Goal: Use online tool/utility: Use online tool/utility

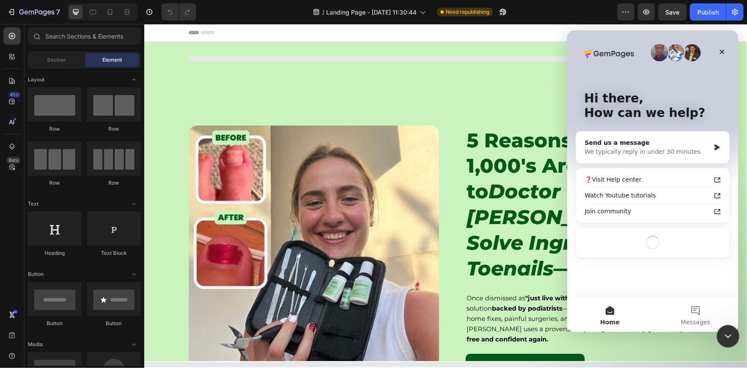
click at [723, 333] on icon "Close Intercom Messenger" at bounding box center [727, 335] width 10 height 10
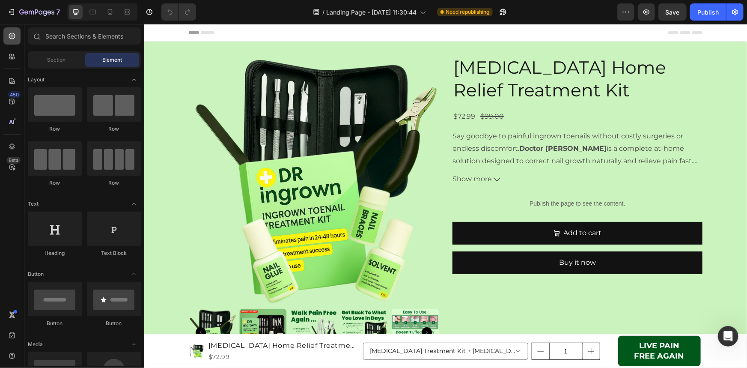
click at [13, 36] on icon at bounding box center [11, 35] width 3 height 3
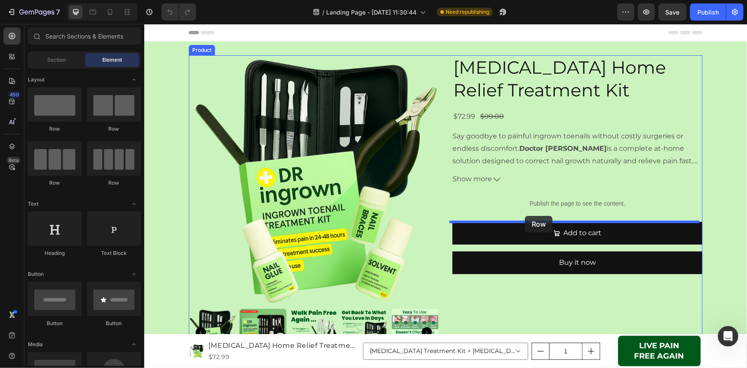
drag, startPoint x: 194, startPoint y: 128, endPoint x: 525, endPoint y: 215, distance: 341.9
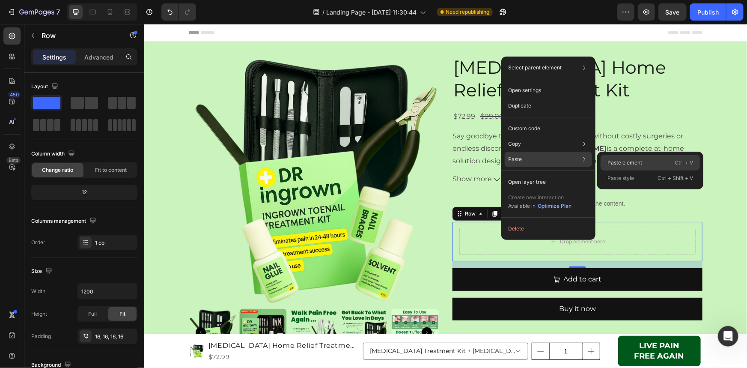
drag, startPoint x: 621, startPoint y: 164, endPoint x: 477, endPoint y: 139, distance: 146.5
click at [621, 164] on p "Paste element" at bounding box center [625, 163] width 35 height 8
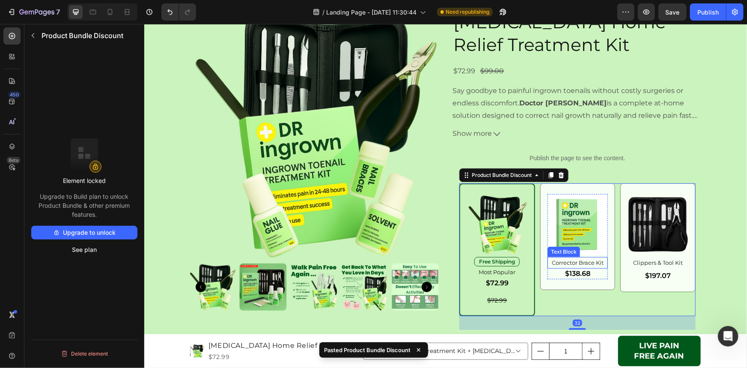
scroll to position [117, 0]
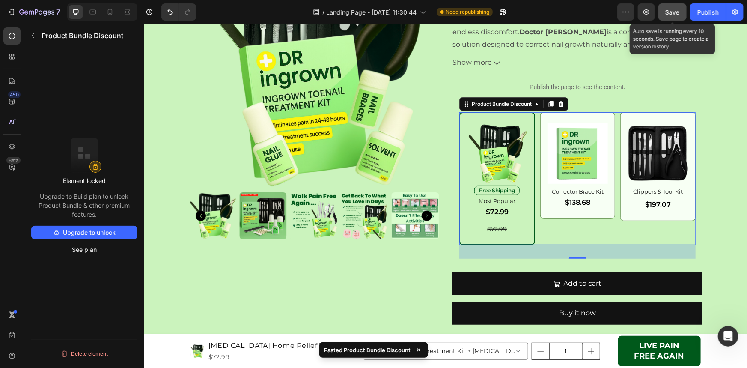
click at [672, 12] on span "Save" at bounding box center [673, 12] width 14 height 7
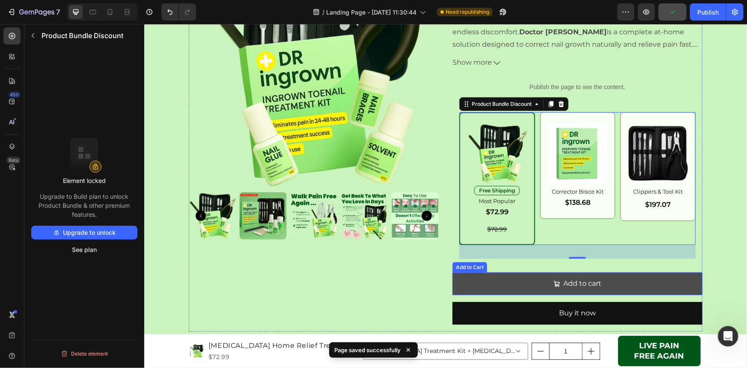
click at [503, 278] on button "Add to cart" at bounding box center [577, 283] width 250 height 23
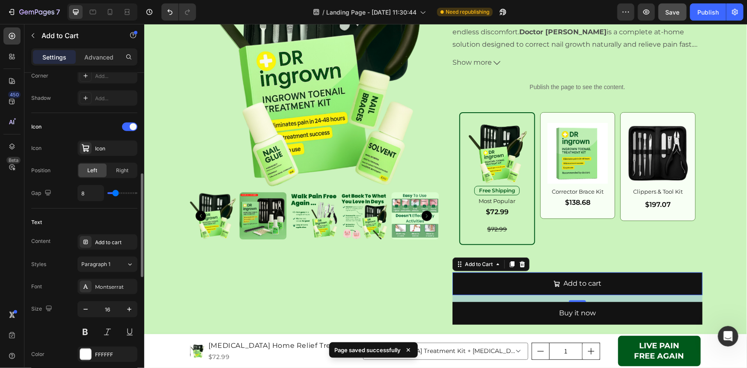
scroll to position [389, 0]
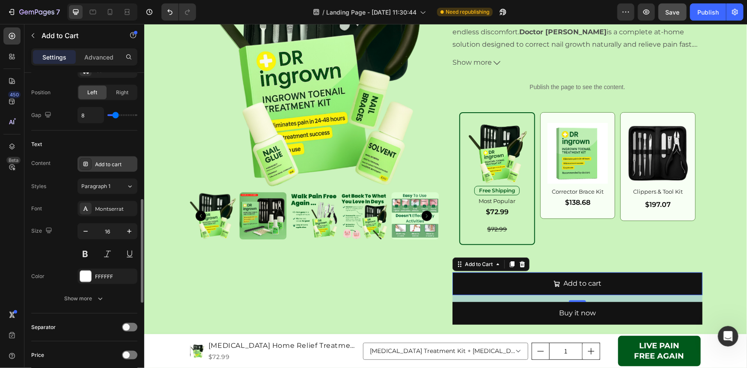
click at [105, 162] on div "Add to cart" at bounding box center [115, 165] width 40 height 8
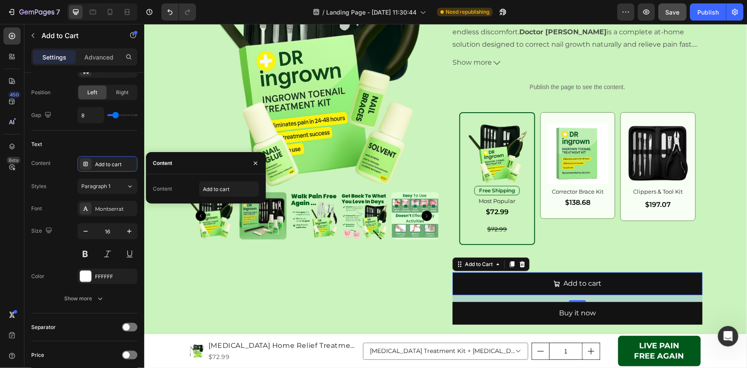
click at [162, 186] on div "Content" at bounding box center [162, 189] width 19 height 8
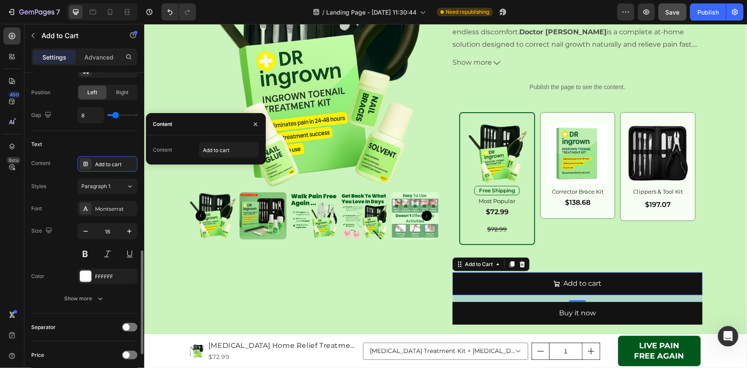
scroll to position [467, 0]
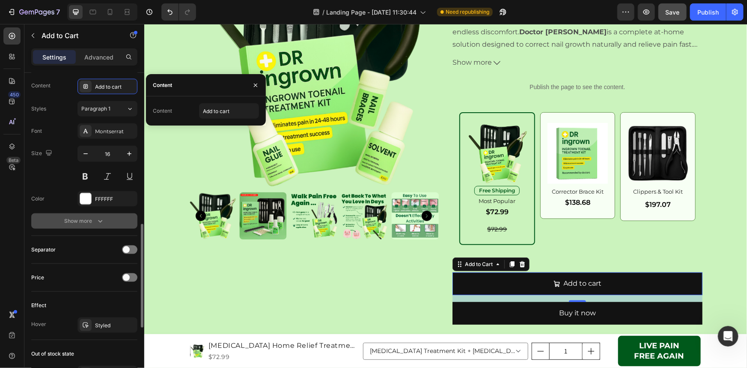
click at [81, 219] on div "Show more" at bounding box center [85, 221] width 40 height 9
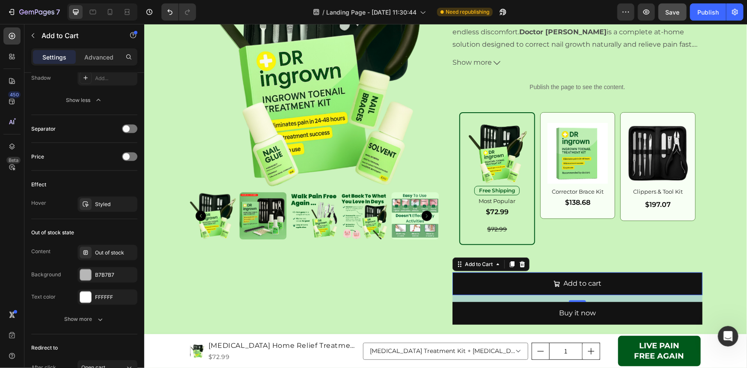
scroll to position [777, 0]
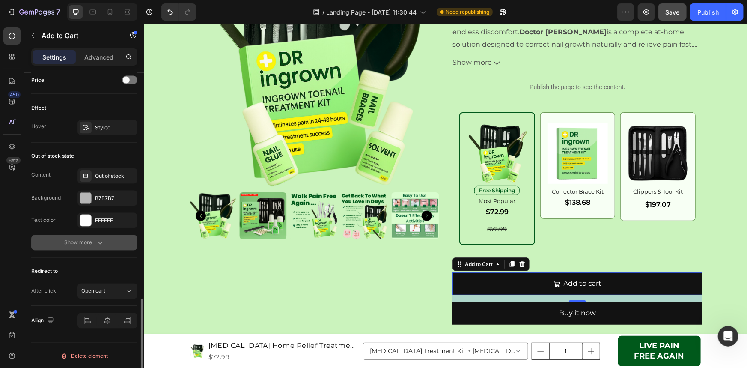
click at [74, 241] on div "Show more" at bounding box center [85, 243] width 40 height 9
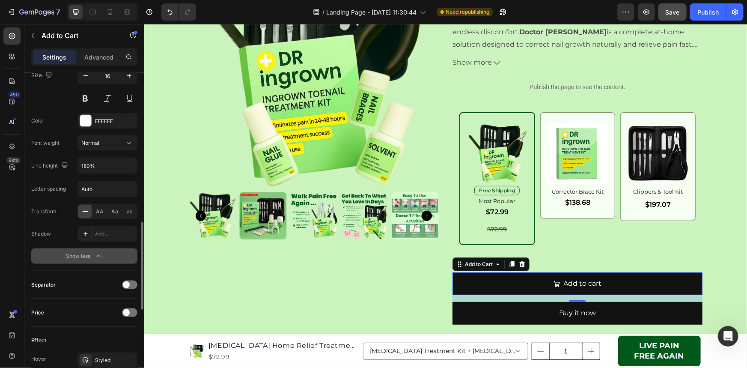
scroll to position [584, 0]
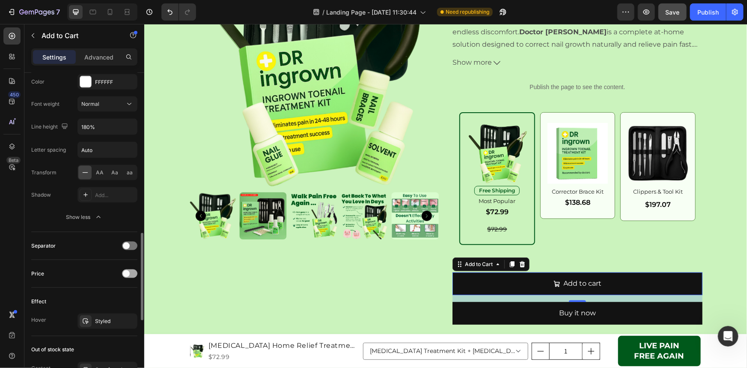
click at [132, 274] on div at bounding box center [129, 273] width 15 height 9
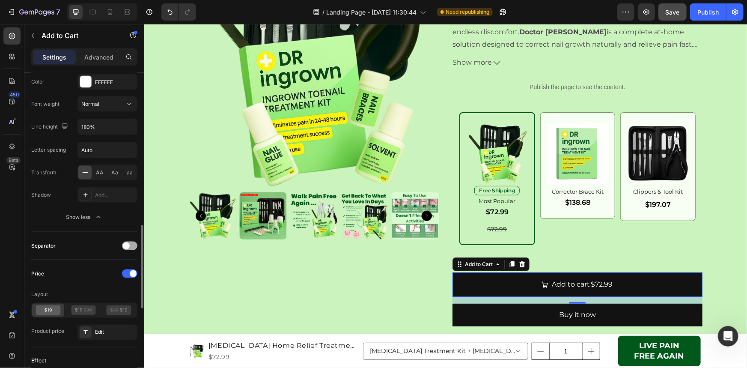
click at [134, 245] on div at bounding box center [129, 246] width 15 height 9
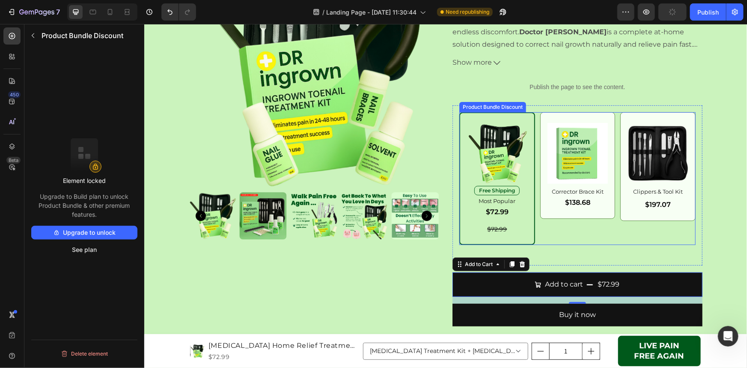
click at [556, 237] on div "Image Free Shipping Text Block Most Popular Text Block $72.99 Product Price Pro…" at bounding box center [577, 178] width 236 height 133
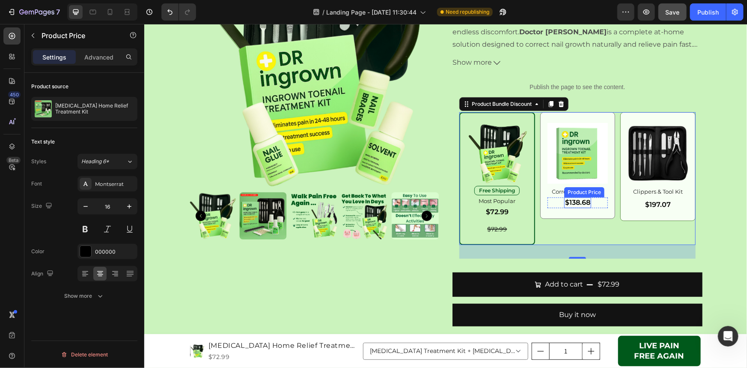
click at [564, 203] on div "$138.68" at bounding box center [577, 202] width 27 height 11
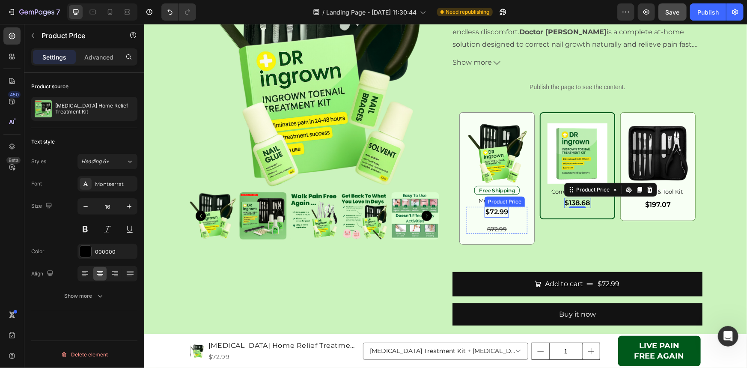
click at [497, 209] on div "$72.99" at bounding box center [496, 211] width 24 height 11
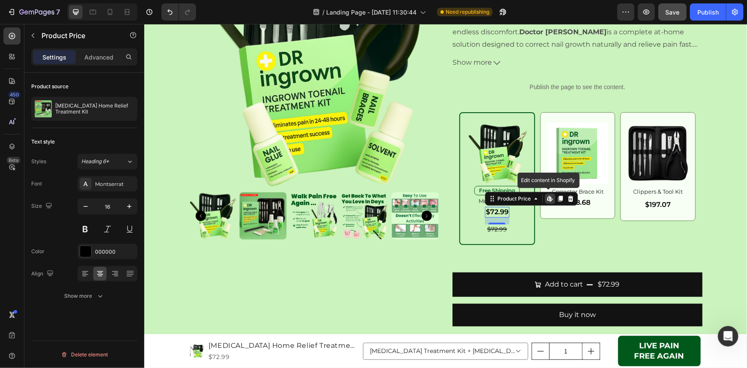
click at [547, 200] on div "Image Free Shipping Text Block Most Popular Text Block $72.99 Product Price Edi…" at bounding box center [577, 178] width 236 height 133
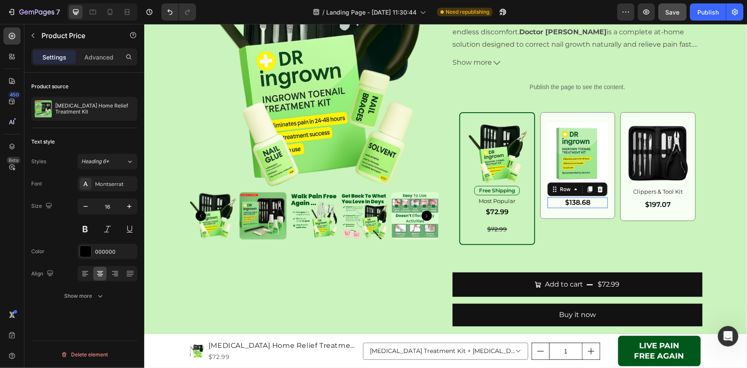
click at [591, 202] on div "$138.68 Product Price Product Price Row 0" at bounding box center [577, 202] width 61 height 11
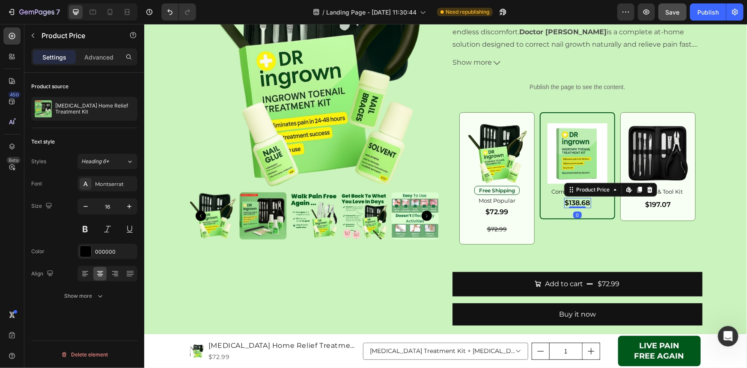
click at [572, 202] on div "$138.68" at bounding box center [577, 202] width 27 height 11
click at [666, 193] on p "Clippers & Tool Kit" at bounding box center [657, 191] width 59 height 10
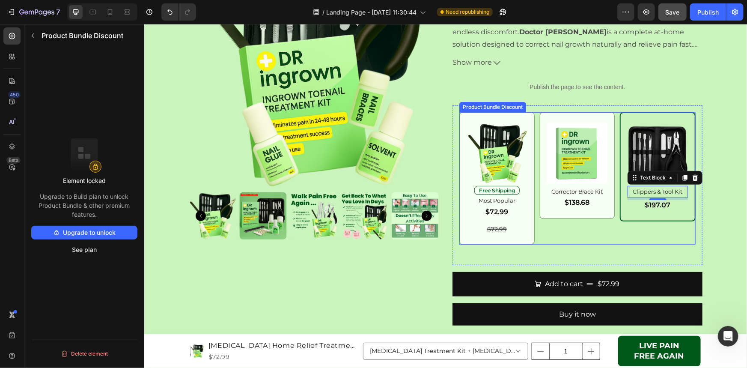
click at [538, 234] on div "Image Free Shipping Text Block Most Popular Text Block $72.99 Product Price Pro…" at bounding box center [577, 178] width 236 height 132
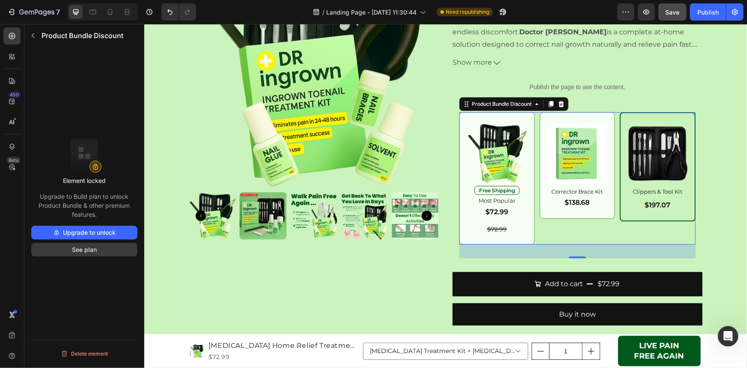
click at [95, 253] on button "See plan" at bounding box center [84, 250] width 106 height 14
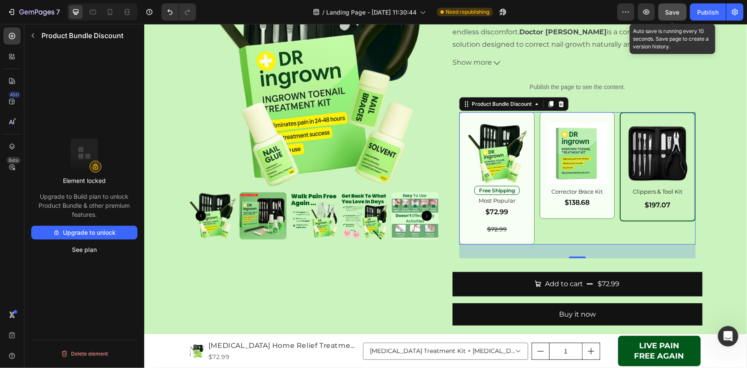
click at [672, 14] on span "Save" at bounding box center [673, 12] width 14 height 7
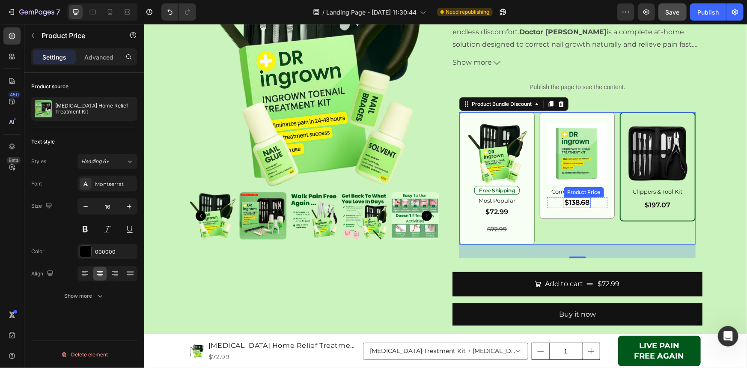
click at [565, 202] on div "$138.68" at bounding box center [577, 202] width 27 height 11
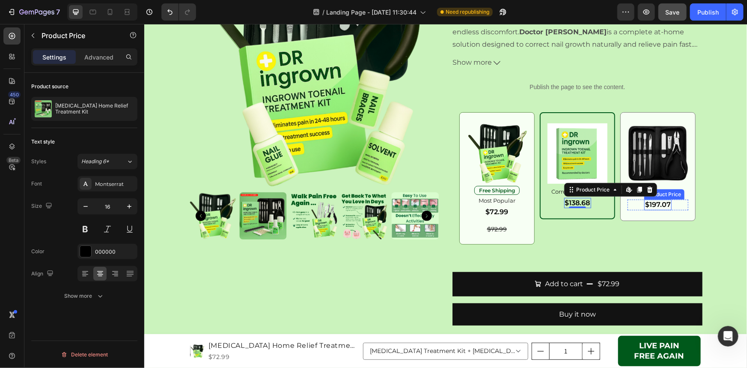
click at [655, 205] on div "$197.07" at bounding box center [657, 204] width 27 height 11
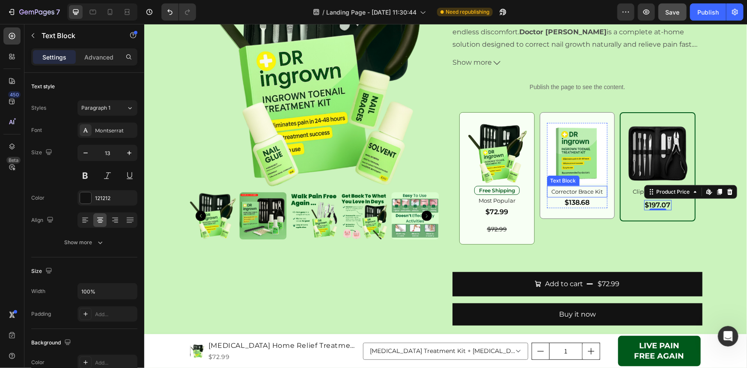
click at [577, 191] on p "Corrector Brace Kit" at bounding box center [577, 191] width 59 height 10
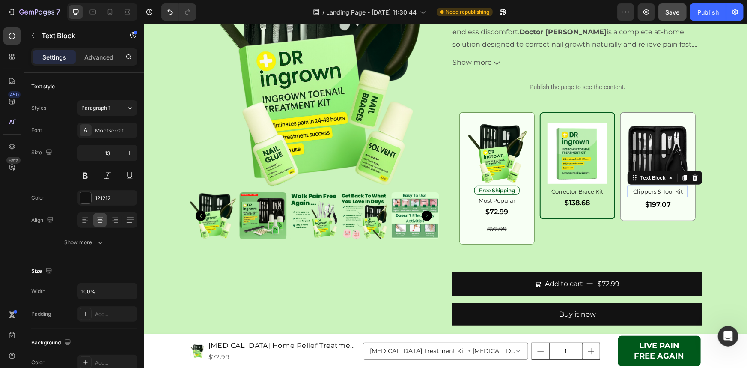
scroll to position [187, 0]
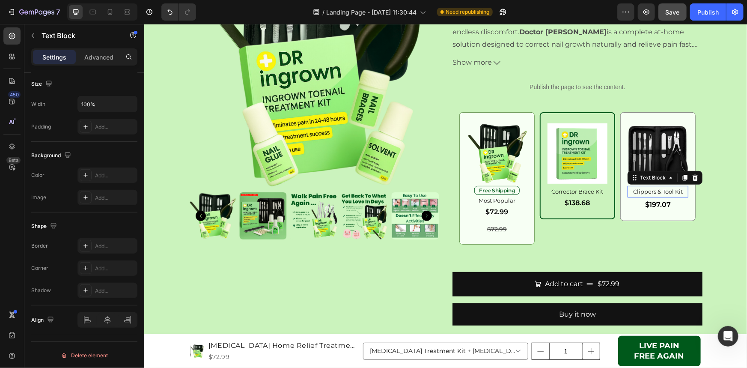
click at [644, 192] on p "Clippers & Tool Kit" at bounding box center [657, 191] width 59 height 10
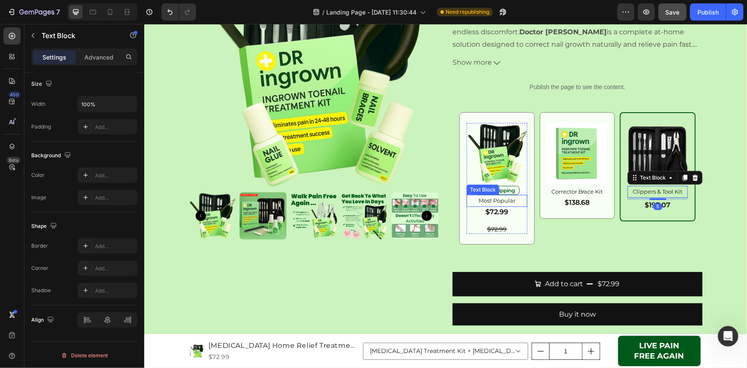
click at [504, 199] on p "Most Popular" at bounding box center [496, 200] width 59 height 10
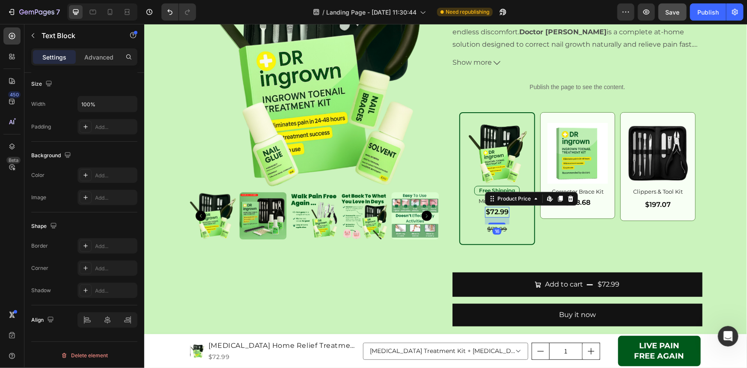
scroll to position [0, 0]
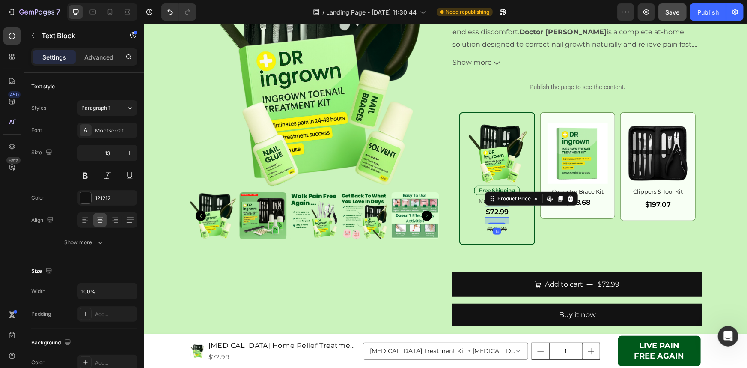
click at [504, 213] on div "$72.99" at bounding box center [497, 211] width 24 height 11
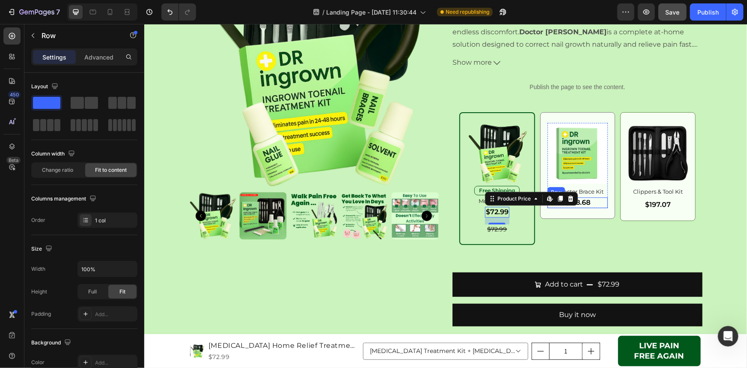
click at [589, 201] on div "$138.68 Product Price Product Price Row" at bounding box center [577, 202] width 61 height 11
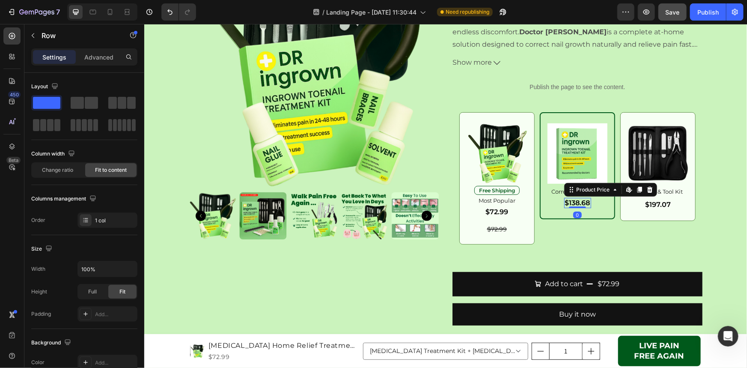
click at [585, 201] on div "$138.68" at bounding box center [577, 202] width 27 height 11
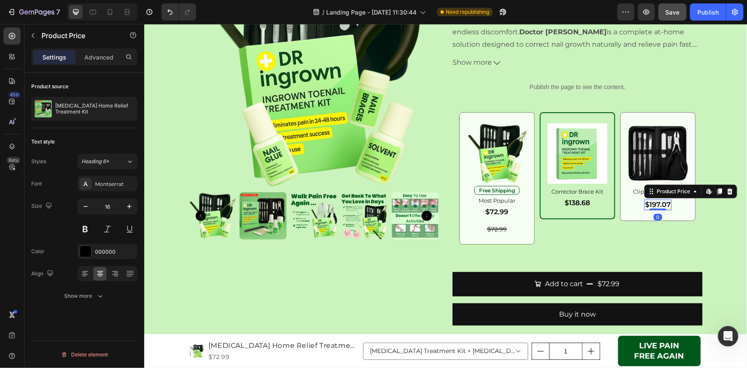
click at [649, 206] on div "$197.07" at bounding box center [657, 204] width 27 height 11
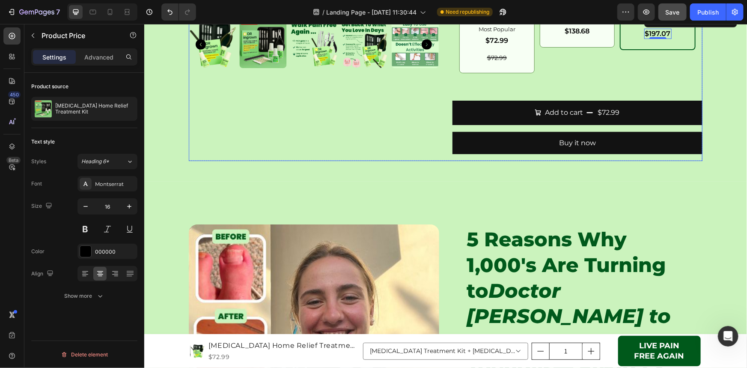
scroll to position [350, 0]
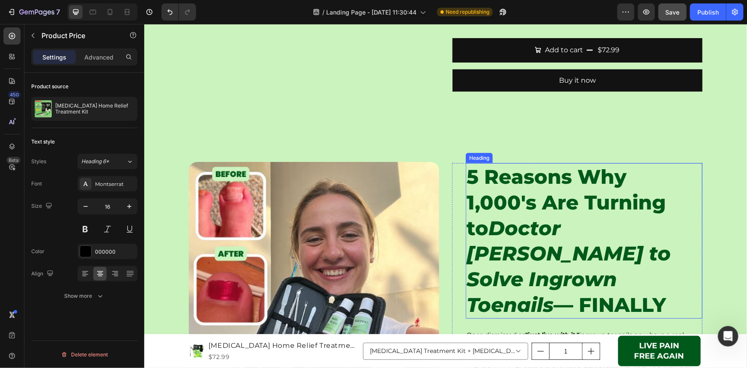
click at [482, 214] on h2 "5 Reasons Why 1,000's Are Turning to Doctor [PERSON_NAME] to Solve Ingrown Toen…" at bounding box center [584, 240] width 237 height 155
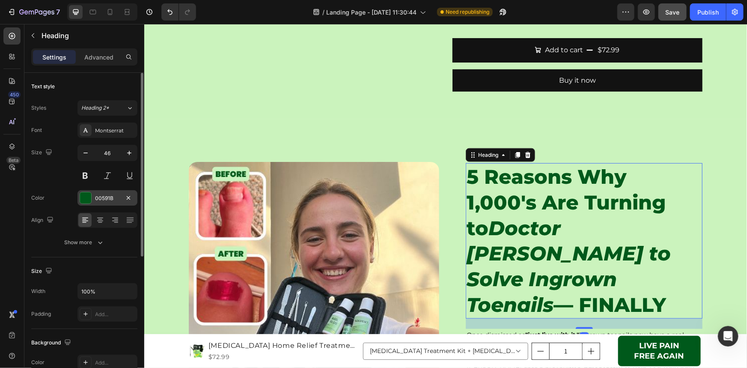
click at [81, 198] on div at bounding box center [85, 197] width 11 height 11
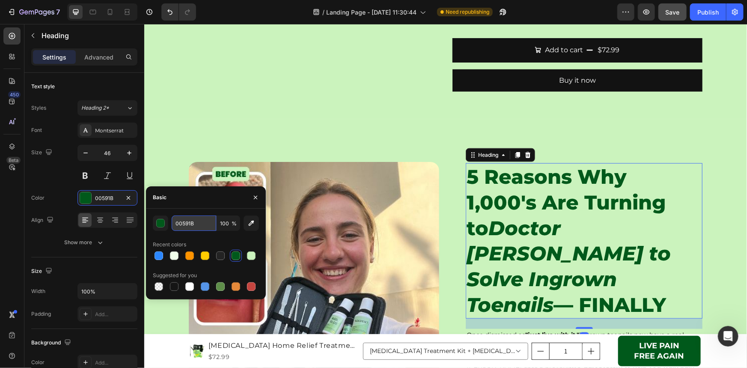
click at [205, 222] on input "00591B" at bounding box center [194, 222] width 45 height 15
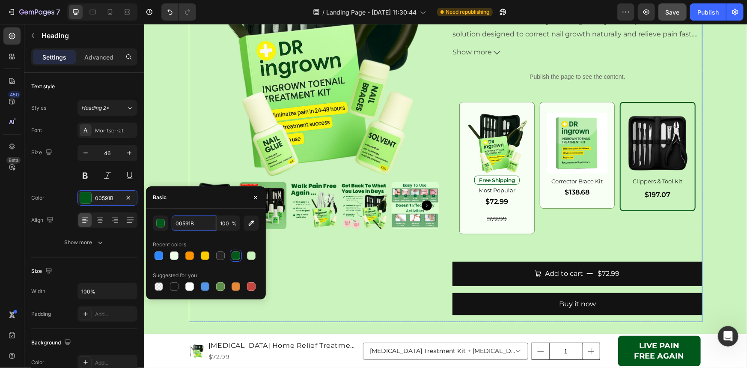
scroll to position [155, 0]
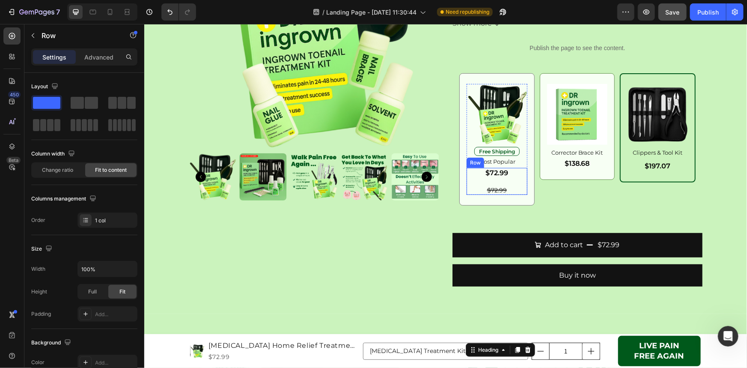
click at [514, 185] on div "$72.99 Product Price Product Price $72.99 Product Price Product Price Row" at bounding box center [496, 180] width 61 height 27
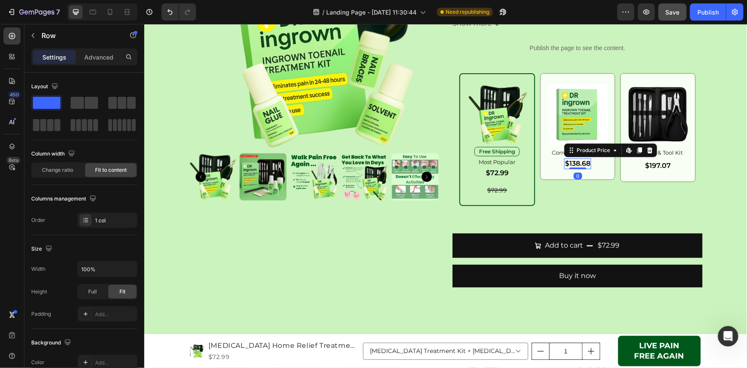
click at [572, 167] on div "$138.68 Product Price Edit content in Shopify 0 Product Price Edit content in S…" at bounding box center [577, 163] width 27 height 11
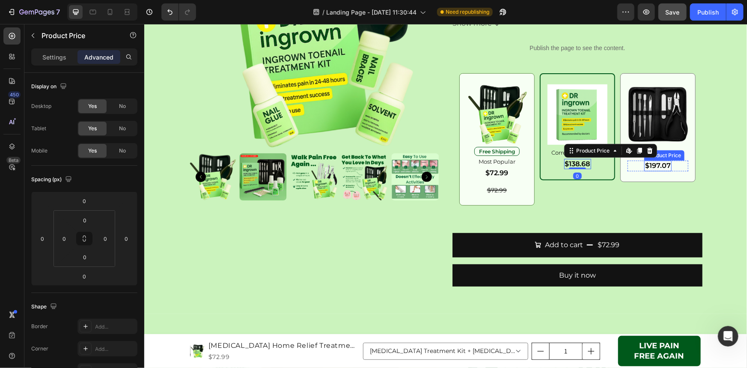
click at [651, 166] on div "$197.07" at bounding box center [657, 165] width 27 height 11
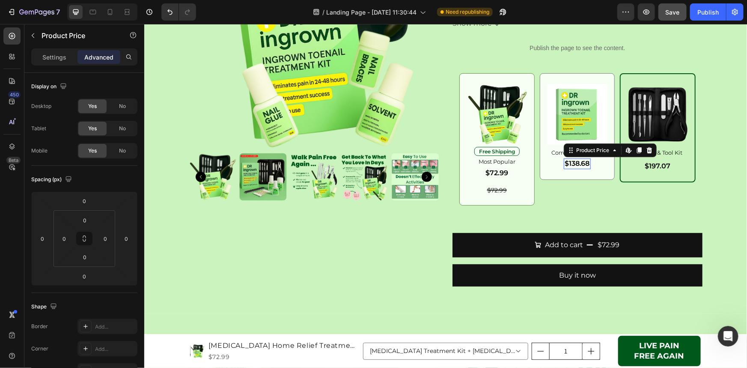
click at [583, 164] on div "$138.68" at bounding box center [577, 163] width 27 height 11
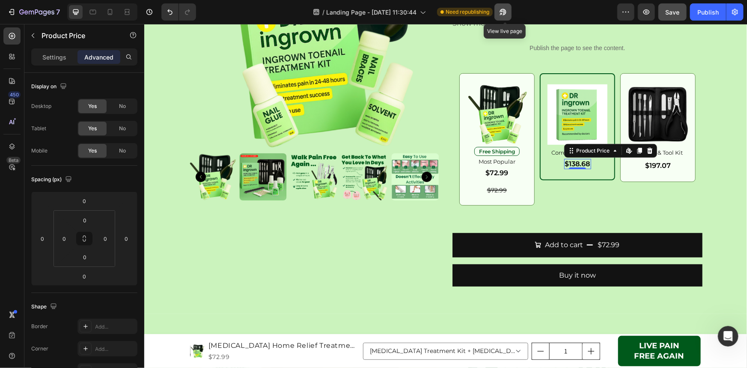
click at [504, 15] on icon "button" at bounding box center [503, 12] width 9 height 9
